Goal: Navigation & Orientation: Find specific page/section

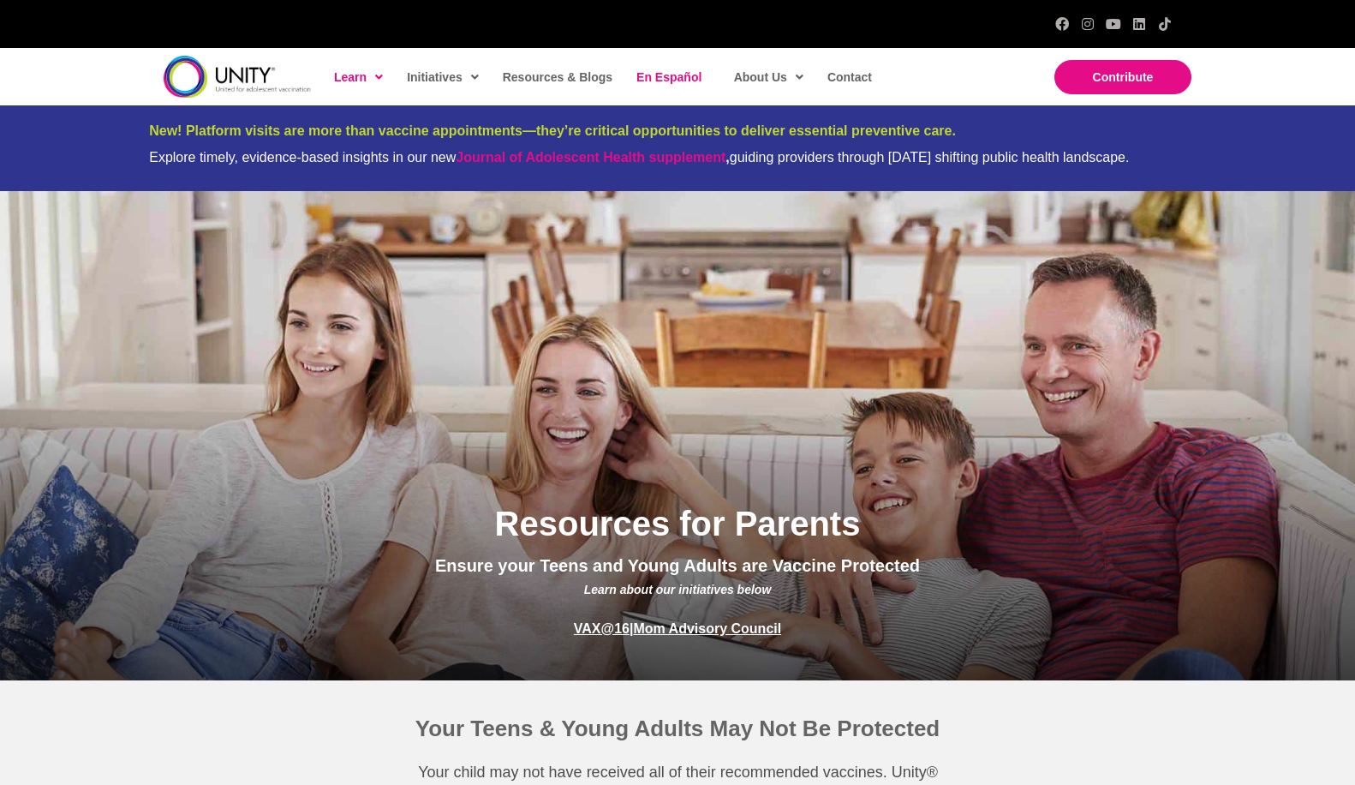
click at [642, 75] on span "En Español" at bounding box center [669, 77] width 65 height 14
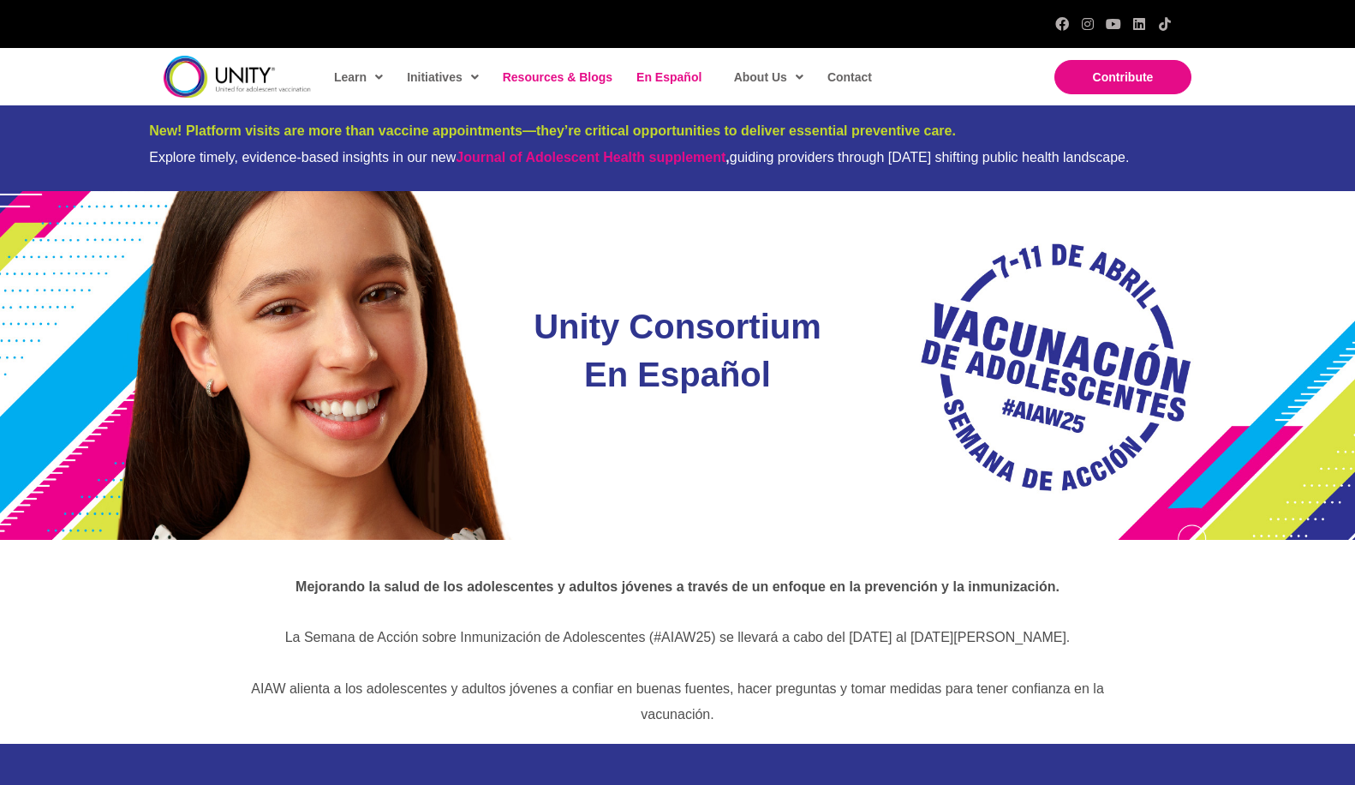
click at [551, 79] on span "Resources & Blogs" at bounding box center [558, 77] width 110 height 14
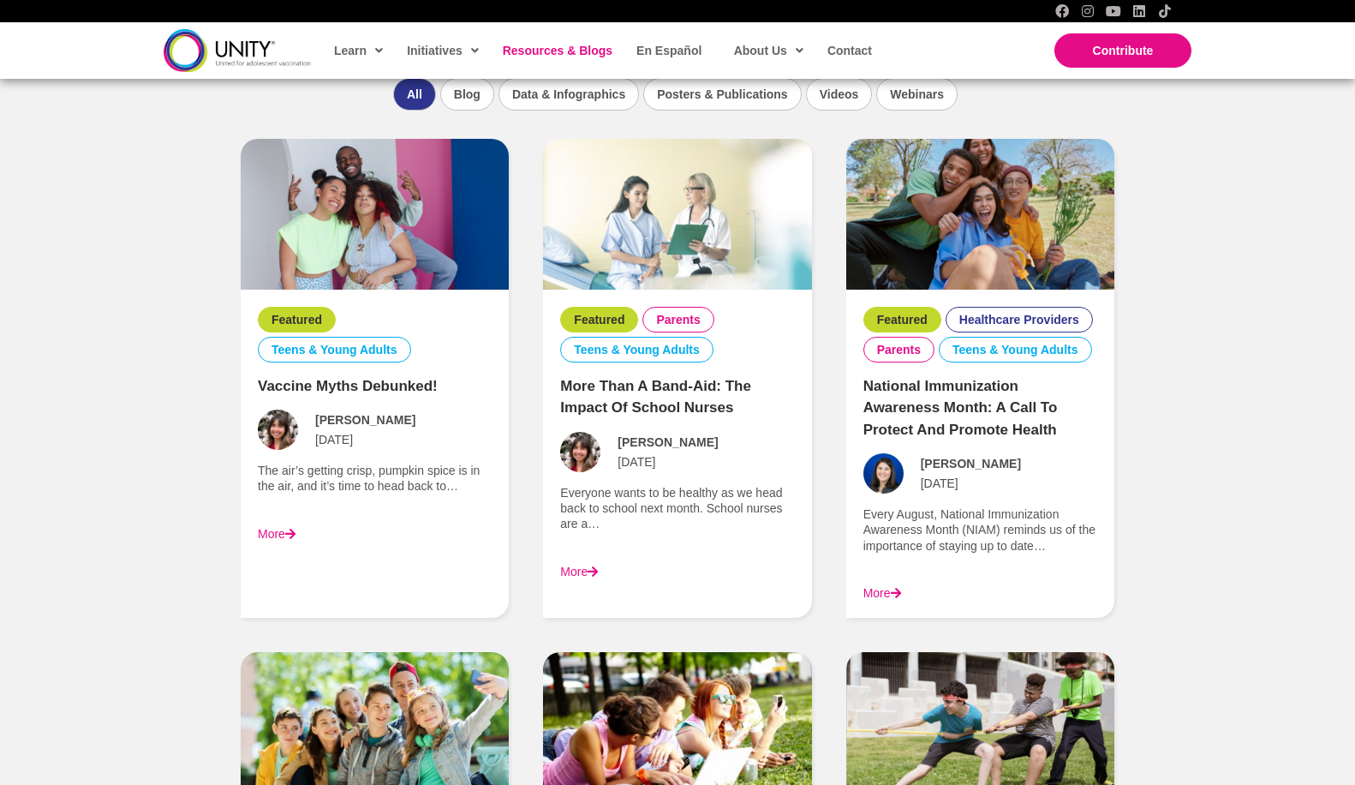
scroll to position [1542, 0]
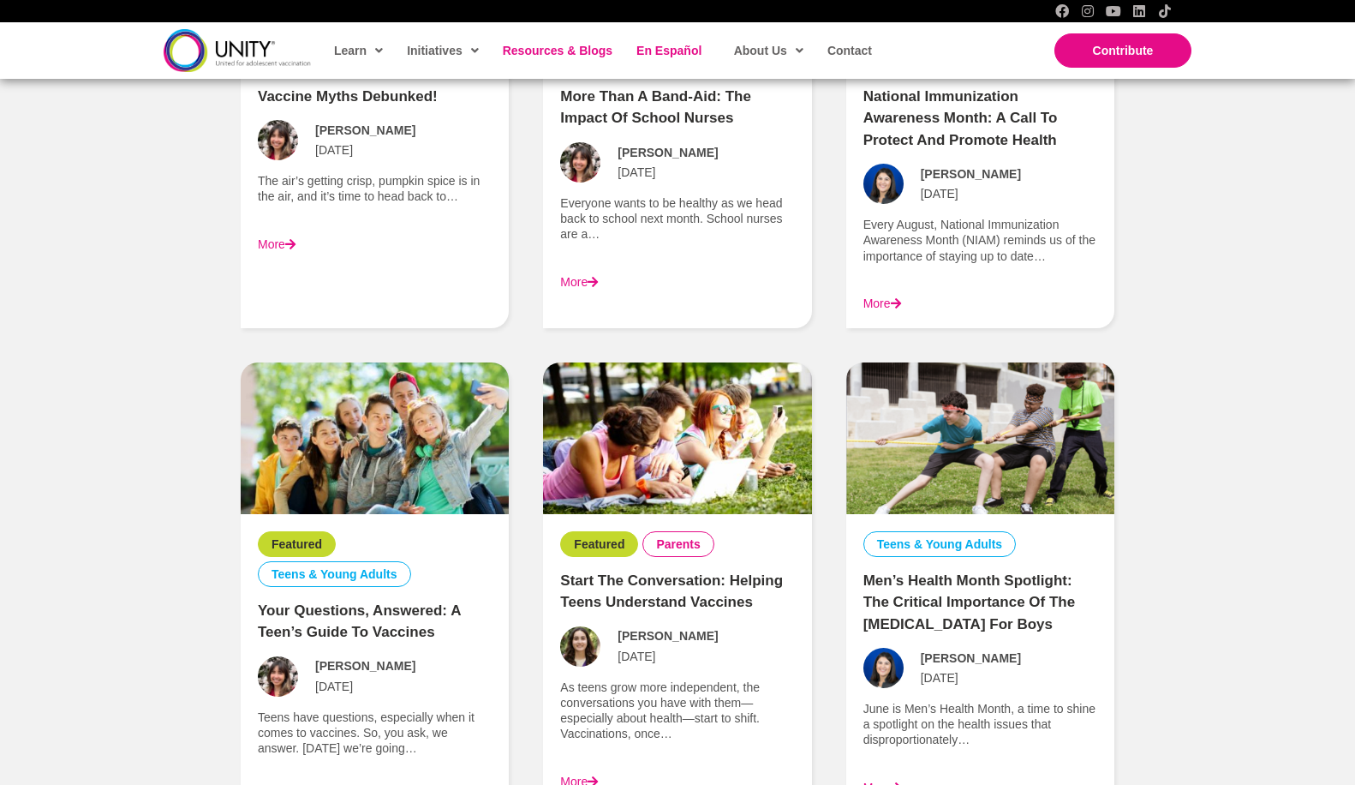
click at [670, 51] on span "En Español" at bounding box center [669, 51] width 65 height 14
